Goal: Information Seeking & Learning: Check status

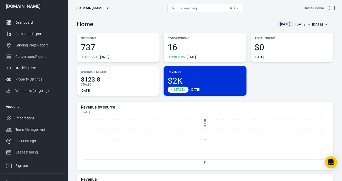
click at [302, 23] on div "Sep 1 － Sep 1, 2025" at bounding box center [310, 24] width 28 height 6
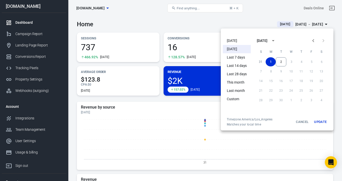
click at [239, 41] on li "Today" at bounding box center [237, 41] width 28 height 8
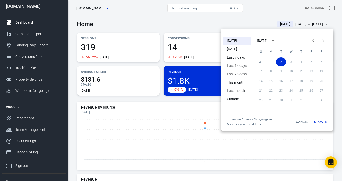
click at [219, 23] on div at bounding box center [171, 90] width 342 height 181
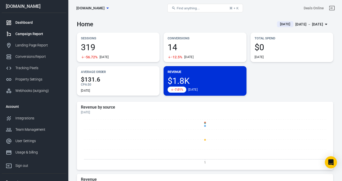
click at [38, 31] on link "Campaign Report" at bounding box center [34, 33] width 65 height 11
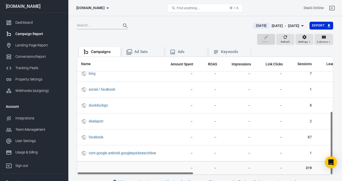
scroll to position [101, 0]
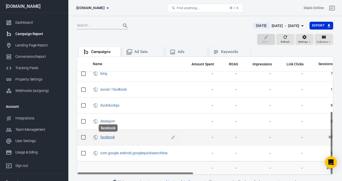
click at [104, 136] on link "facebook" at bounding box center [107, 137] width 15 height 4
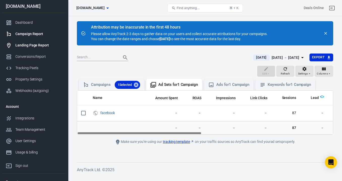
click at [32, 46] on div "Landing Page Report" at bounding box center [38, 45] width 47 height 5
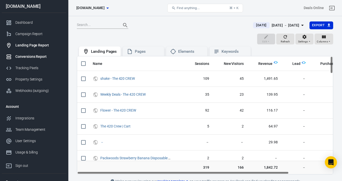
click at [32, 54] on div "Conversions Report" at bounding box center [38, 56] width 47 height 5
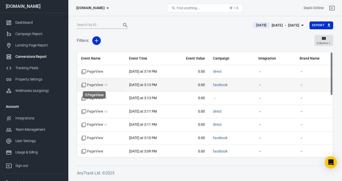
click at [100, 85] on span "PageView + 4" at bounding box center [94, 85] width 26 height 5
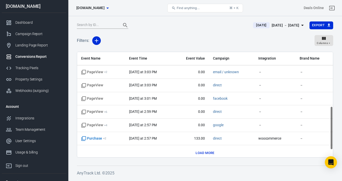
scroll to position [149, 0]
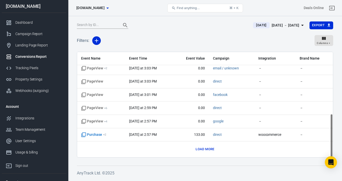
click at [203, 149] on button "Load more" at bounding box center [205, 149] width 21 height 8
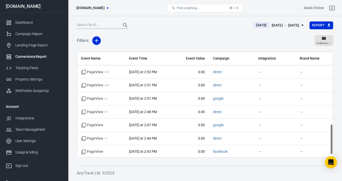
scroll to position [256, 0]
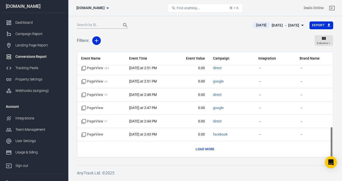
click at [200, 148] on button "Load more" at bounding box center [205, 149] width 21 height 8
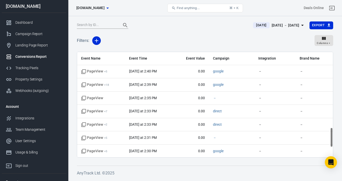
scroll to position [448, 0]
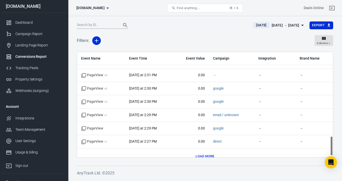
click at [204, 155] on button "Load more" at bounding box center [205, 156] width 21 height 8
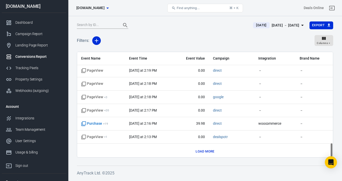
scroll to position [667, 0]
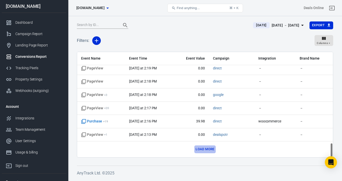
click at [201, 147] on button "Load more" at bounding box center [205, 149] width 21 height 8
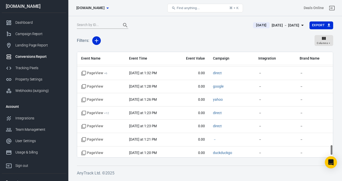
scroll to position [932, 0]
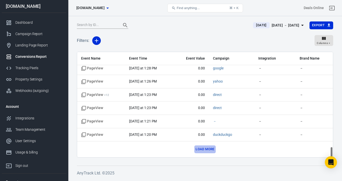
click at [198, 148] on button "Load more" at bounding box center [205, 149] width 21 height 8
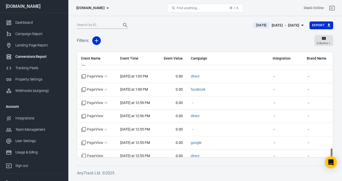
scroll to position [1145, 0]
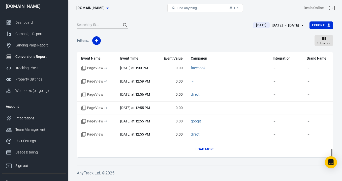
click at [201, 150] on button "Load more" at bounding box center [205, 149] width 21 height 8
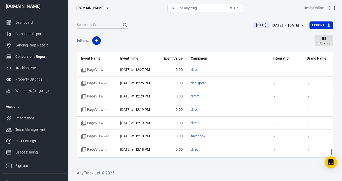
scroll to position [1397, 0]
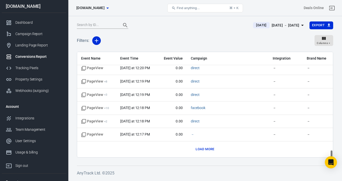
click at [197, 147] on button "Load more" at bounding box center [205, 149] width 21 height 8
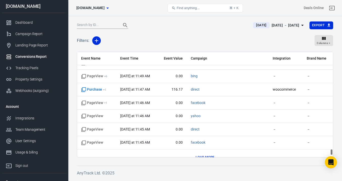
scroll to position [1663, 0]
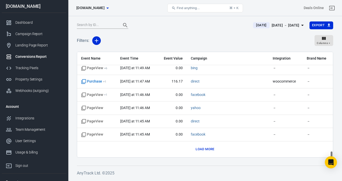
click at [201, 151] on button "Load more" at bounding box center [205, 149] width 21 height 8
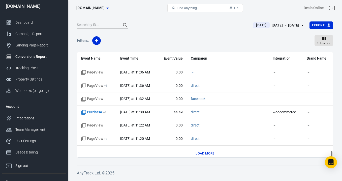
scroll to position [1835, 0]
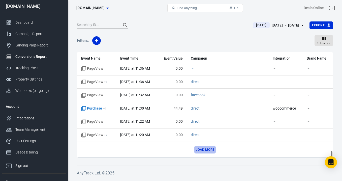
click at [198, 146] on button "Load more" at bounding box center [205, 150] width 21 height 8
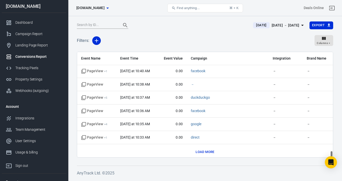
scroll to position [2100, 0]
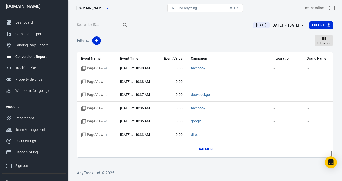
click at [201, 149] on button "Load more" at bounding box center [205, 149] width 21 height 8
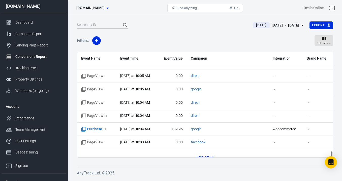
scroll to position [2313, 0]
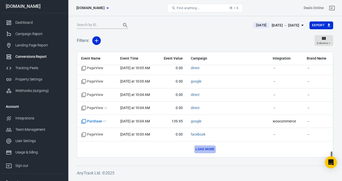
click at [201, 147] on button "Load more" at bounding box center [205, 149] width 21 height 8
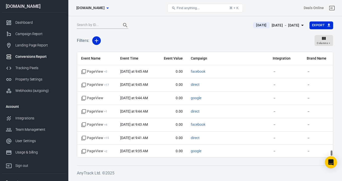
scroll to position [2512, 0]
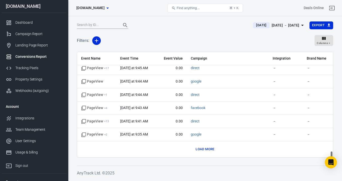
click at [208, 148] on button "Load more" at bounding box center [205, 149] width 21 height 8
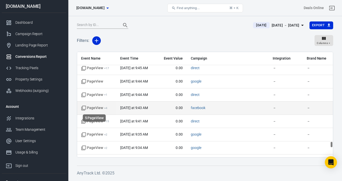
click at [100, 108] on span "PageView + 4" at bounding box center [94, 107] width 26 height 5
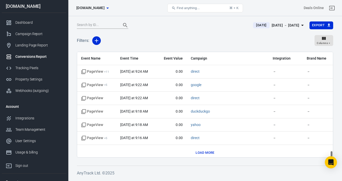
scroll to position [2777, 0]
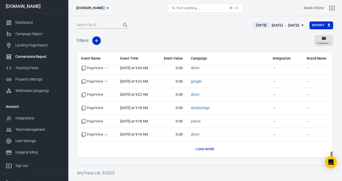
click at [205, 151] on button "Load more" at bounding box center [205, 149] width 21 height 8
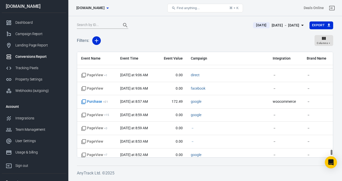
scroll to position [2879, 0]
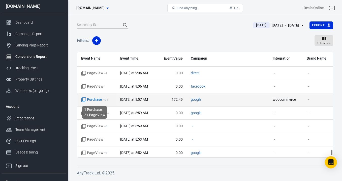
click at [101, 100] on span "Purchase + 21" at bounding box center [94, 99] width 27 height 5
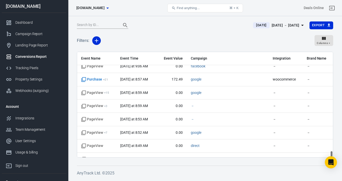
scroll to position [2923, 0]
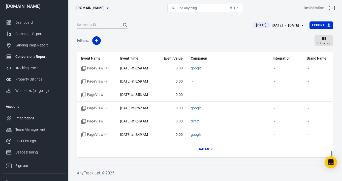
click at [201, 148] on button "Load more" at bounding box center [205, 149] width 21 height 8
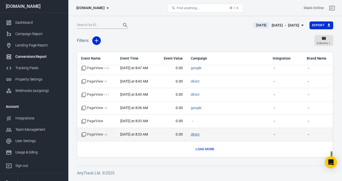
scroll to position [3043, 0]
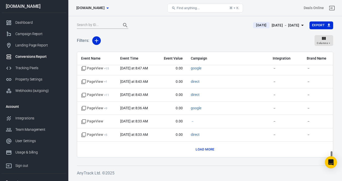
click at [200, 151] on button "Load more" at bounding box center [205, 150] width 21 height 8
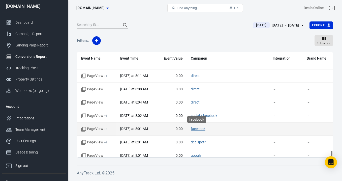
scroll to position [3255, 0]
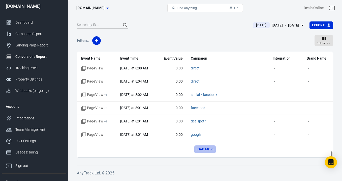
click at [204, 147] on button "Load more" at bounding box center [205, 149] width 21 height 8
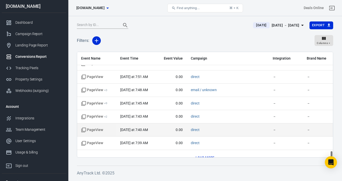
scroll to position [3388, 0]
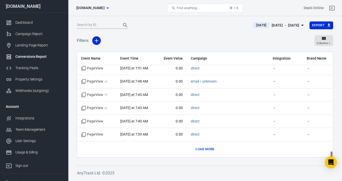
click at [203, 148] on button "Load more" at bounding box center [205, 149] width 21 height 8
click at [200, 149] on button "Load more" at bounding box center [205, 149] width 21 height 8
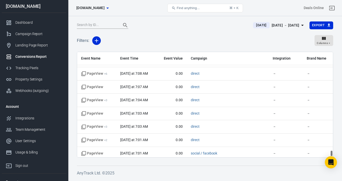
scroll to position [3760, 0]
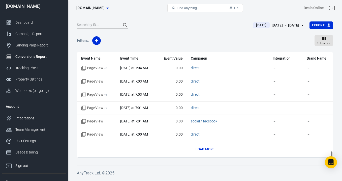
click at [201, 150] on button "Load more" at bounding box center [205, 149] width 21 height 8
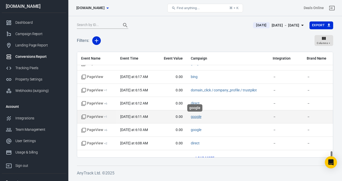
scroll to position [4025, 0]
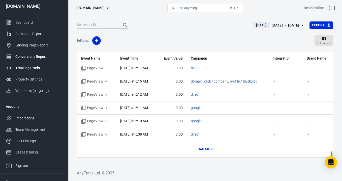
click at [32, 66] on div "Tracking Pixels" at bounding box center [38, 67] width 47 height 5
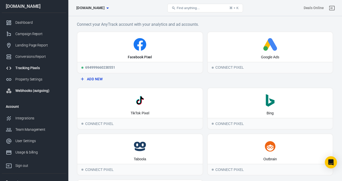
click at [39, 90] on div "Webhooks (outgoing)" at bounding box center [38, 90] width 47 height 5
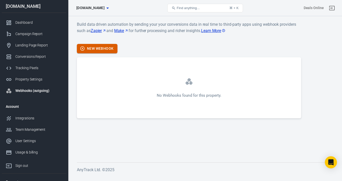
click at [106, 51] on button "New Webhook" at bounding box center [97, 48] width 41 height 9
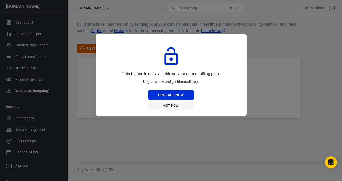
click at [170, 105] on button "Not Now" at bounding box center [171, 106] width 46 height 8
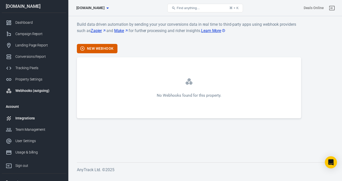
click at [36, 120] on div "Integrations" at bounding box center [38, 118] width 47 height 5
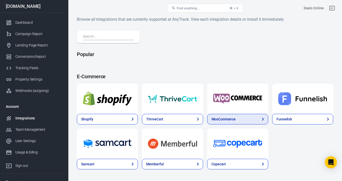
click at [236, 120] on link "WooCommerce" at bounding box center [237, 119] width 61 height 11
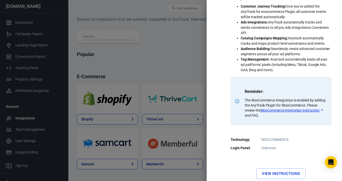
scroll to position [133, 0]
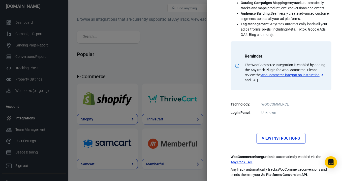
click at [55, 135] on div at bounding box center [171, 90] width 342 height 181
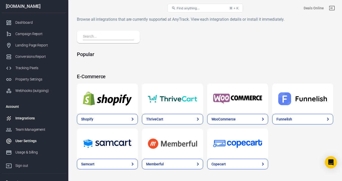
click at [23, 143] on div "User Settings" at bounding box center [38, 140] width 47 height 5
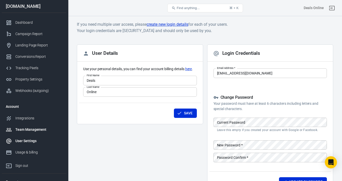
click at [34, 129] on div "Team Management" at bounding box center [38, 129] width 47 height 5
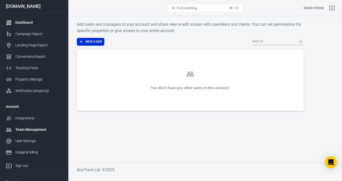
click at [33, 21] on div "Dashboard" at bounding box center [38, 22] width 47 height 5
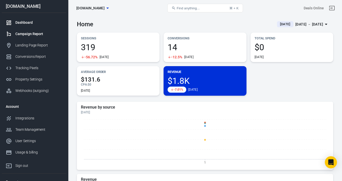
click at [40, 32] on div "Campaign Report" at bounding box center [38, 33] width 47 height 5
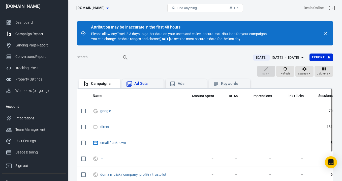
click at [144, 87] on div "Ad Sets" at bounding box center [142, 84] width 41 height 10
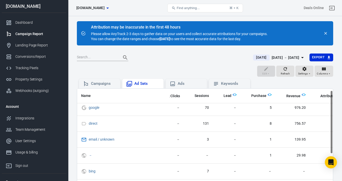
scroll to position [0, 124]
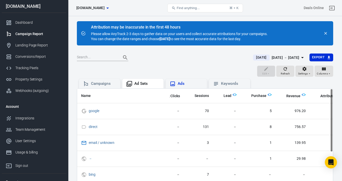
click at [184, 85] on div "Ads" at bounding box center [190, 83] width 25 height 5
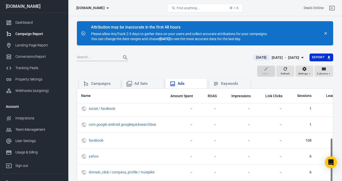
scroll to position [101, 21]
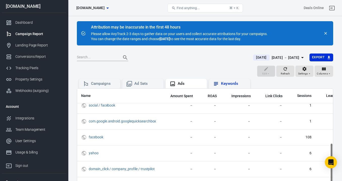
click at [225, 85] on div "Keywords" at bounding box center [233, 83] width 25 height 5
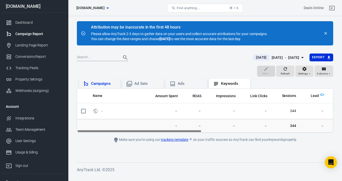
click at [113, 84] on div "Campaigns" at bounding box center [103, 83] width 25 height 5
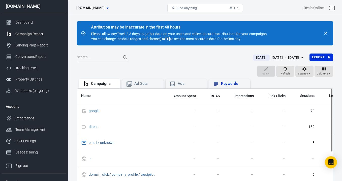
click at [220, 87] on div "Keywords" at bounding box center [229, 84] width 41 height 10
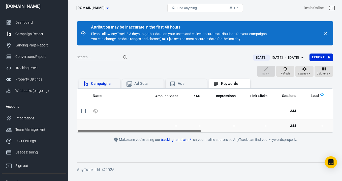
click at [110, 85] on div "Campaigns" at bounding box center [103, 83] width 25 height 5
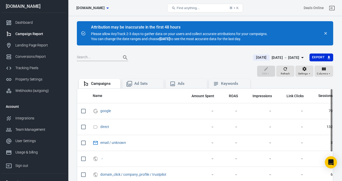
click at [327, 35] on icon "close" at bounding box center [326, 33] width 5 height 5
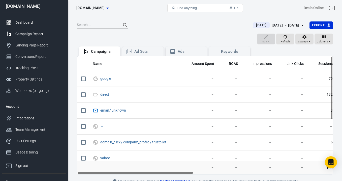
click at [32, 24] on div "Dashboard" at bounding box center [38, 22] width 47 height 5
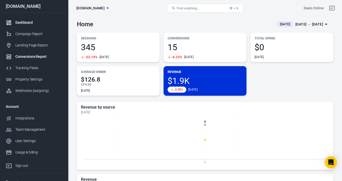
click at [38, 57] on div "Conversions Report" at bounding box center [38, 56] width 47 height 5
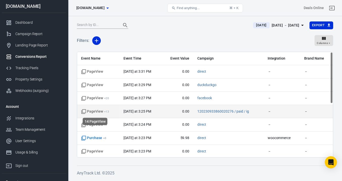
click at [98, 112] on span "PageView + 13" at bounding box center [95, 111] width 28 height 5
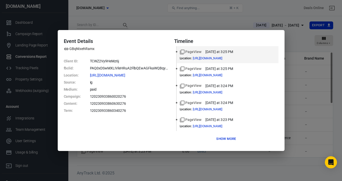
click at [227, 139] on button "Show more" at bounding box center [226, 139] width 22 height 8
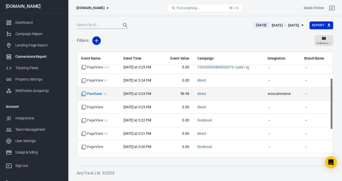
scroll to position [110, 0]
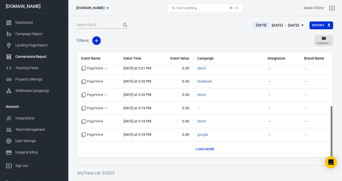
click at [199, 150] on button "Load more" at bounding box center [205, 149] width 21 height 8
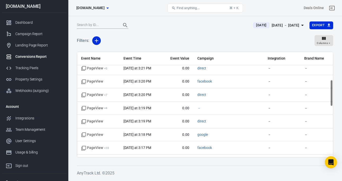
scroll to position [0, 0]
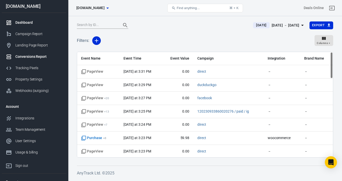
click at [30, 24] on div "Dashboard" at bounding box center [38, 22] width 47 height 5
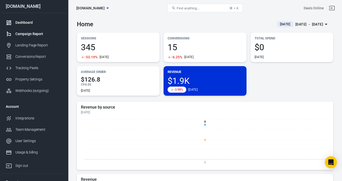
click at [30, 33] on div "Campaign Report" at bounding box center [38, 33] width 47 height 5
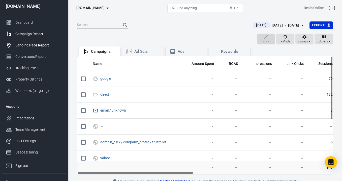
click at [35, 46] on div "Landing Page Report" at bounding box center [38, 45] width 47 height 5
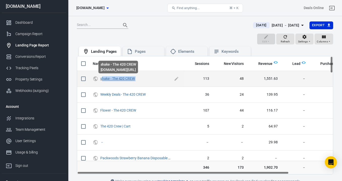
drag, startPoint x: 137, startPoint y: 78, endPoint x: 101, endPoint y: 79, distance: 35.8
click at [101, 79] on span "shake - The 420 CREW" at bounding box center [136, 78] width 72 height 5
